Goal: Information Seeking & Learning: Learn about a topic

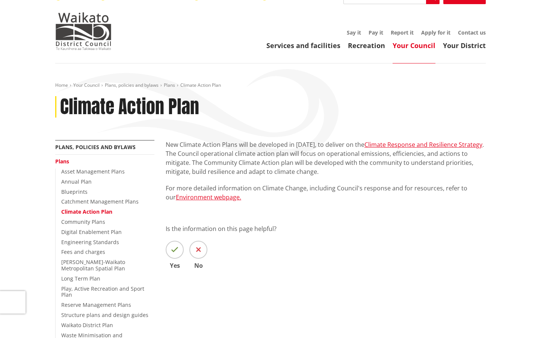
scroll to position [13, 0]
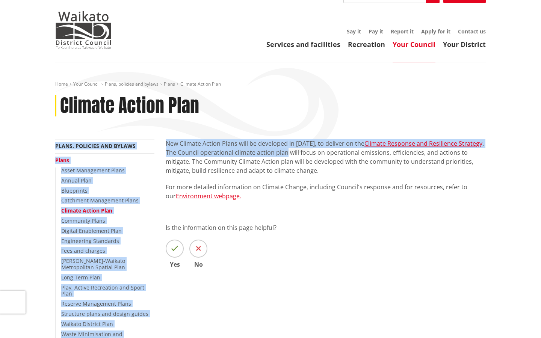
drag, startPoint x: 286, startPoint y: 151, endPoint x: 294, endPoint y: 120, distance: 32.1
click at [292, 120] on div "Home Your Council Plans, policies and bylaws Plans Climate Action Plan Climate …" at bounding box center [271, 266] width 442 height 371
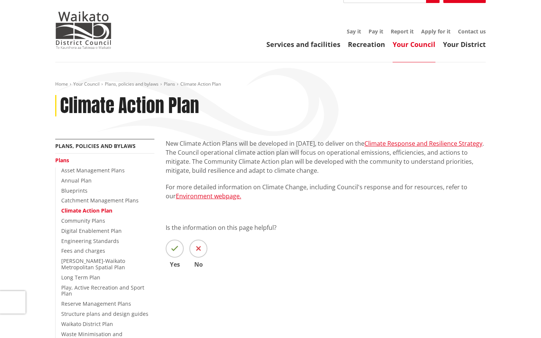
click at [294, 121] on div "Home Your Council Plans, policies and bylaws Plans Climate Action Plan Climate …" at bounding box center [271, 110] width 442 height 58
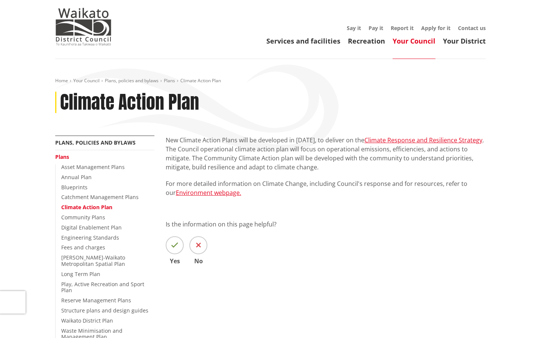
click at [106, 204] on link "Climate Action Plan" at bounding box center [86, 207] width 51 height 7
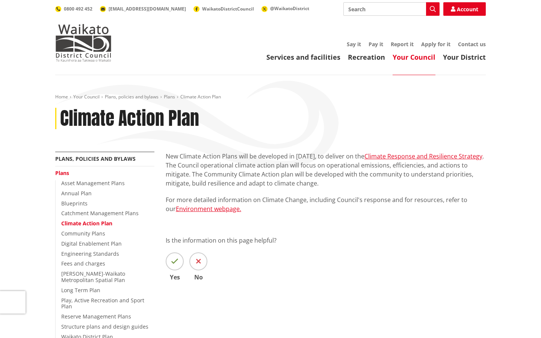
scroll to position [42, 0]
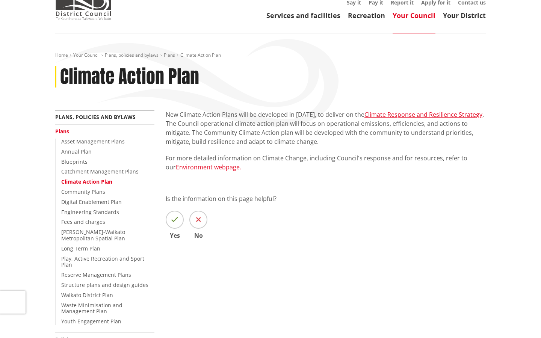
click at [215, 167] on link "Environment webpage." at bounding box center [208, 167] width 65 height 8
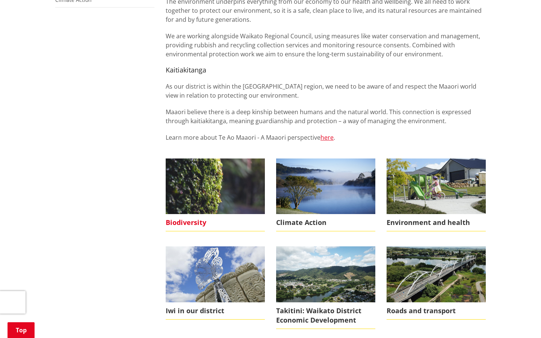
scroll to position [172, 0]
